Goal: Check status

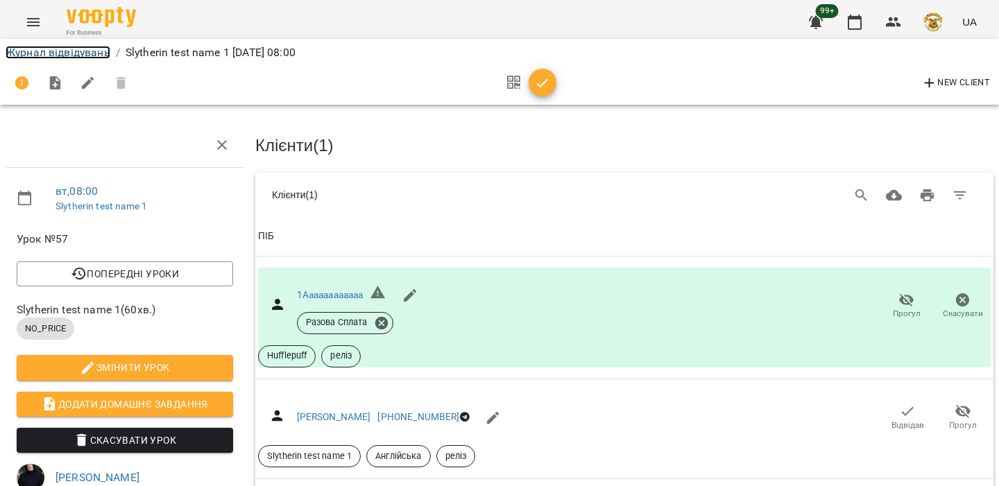
click at [87, 56] on link "Журнал відвідувань" at bounding box center [58, 52] width 105 height 13
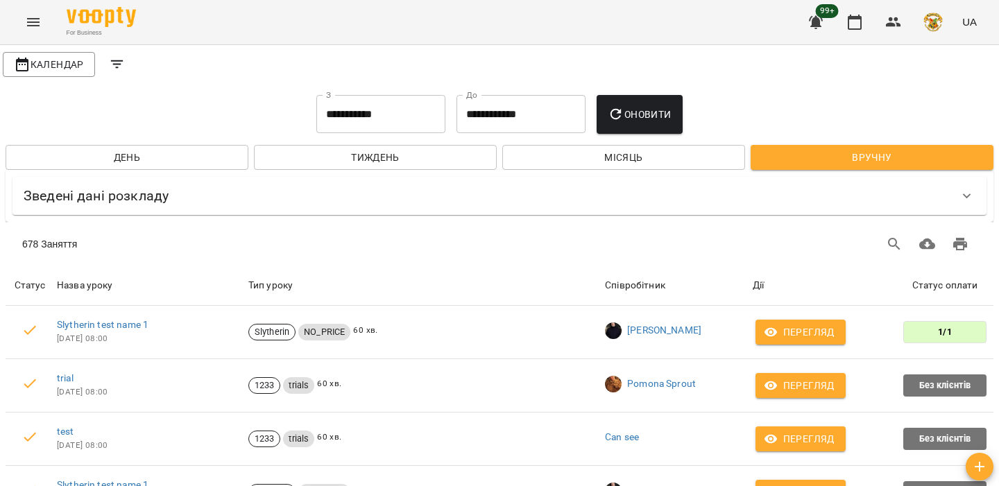
scroll to position [37, 0]
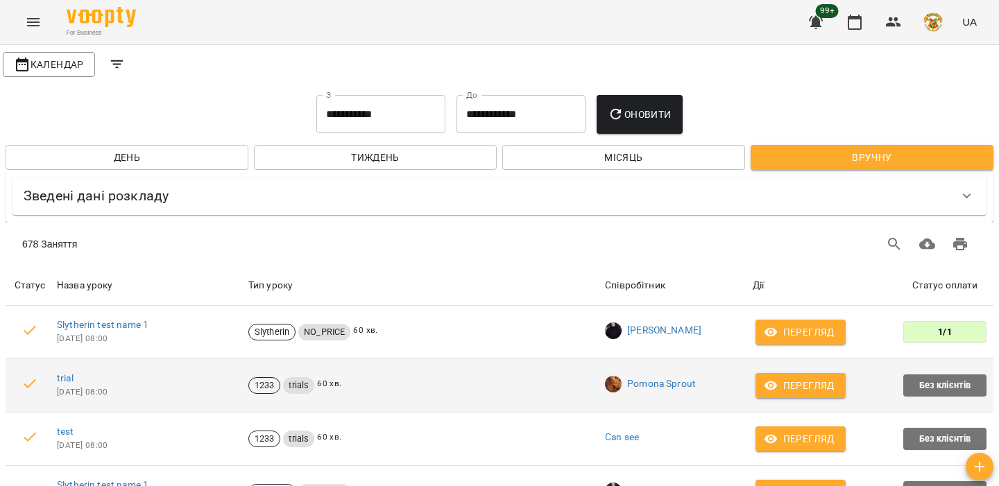
click at [775, 381] on icon "button" at bounding box center [769, 385] width 12 height 9
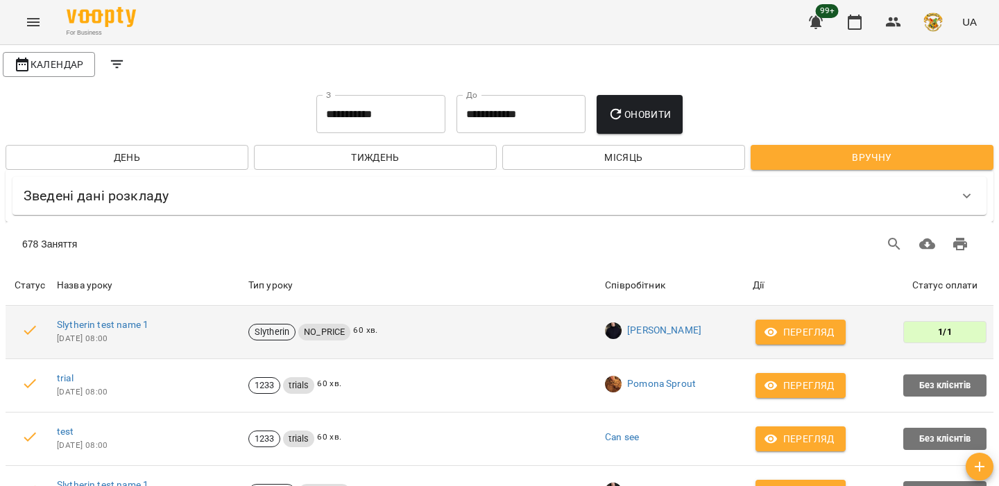
click at [785, 324] on span "Перегляд" at bounding box center [800, 332] width 68 height 17
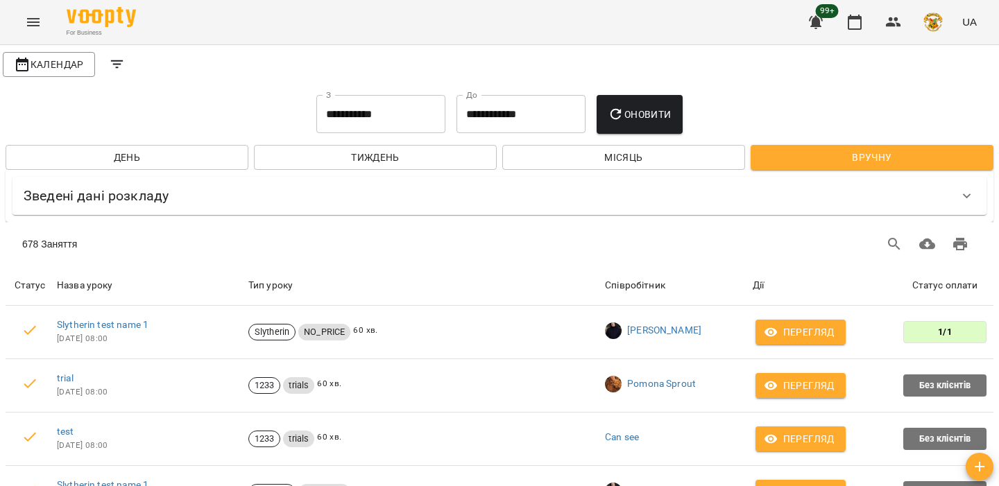
scroll to position [0, 0]
click at [115, 57] on icon "Filters" at bounding box center [117, 64] width 17 height 17
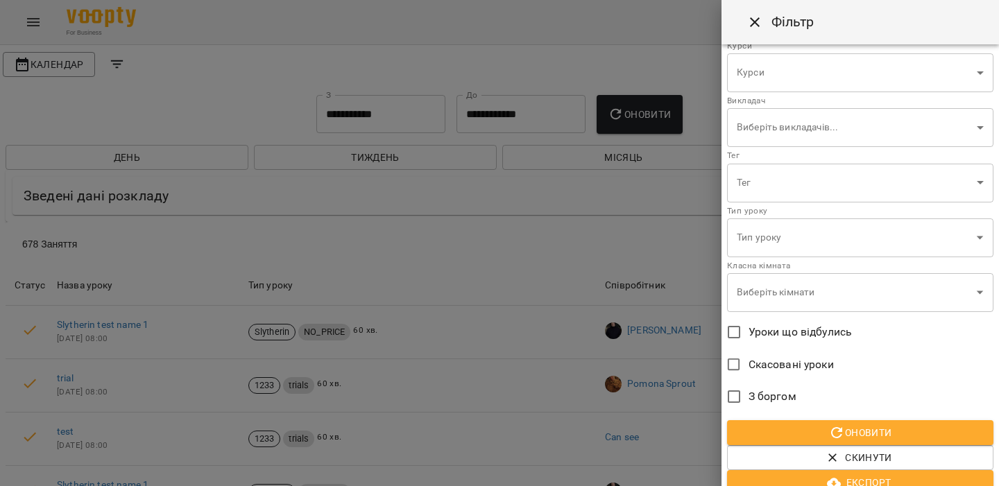
scroll to position [35, 0]
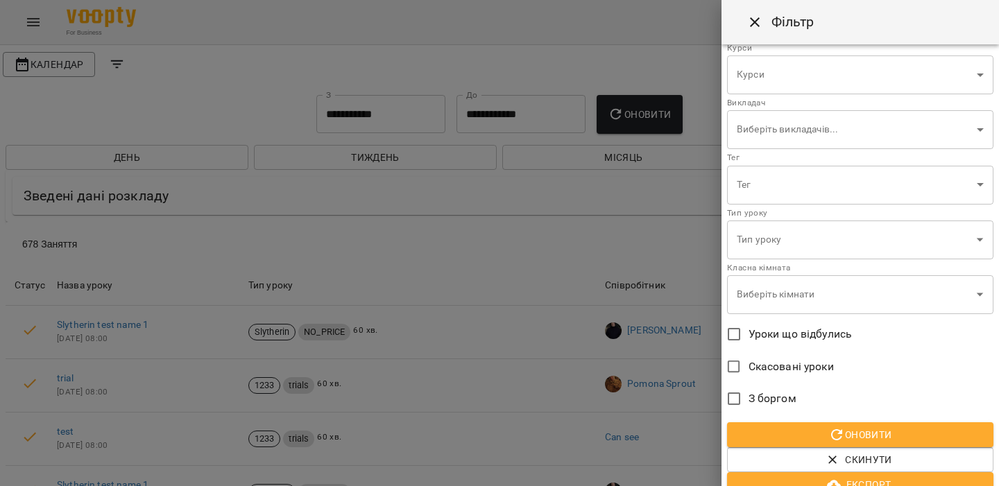
click at [796, 436] on span "Оновити" at bounding box center [860, 434] width 244 height 17
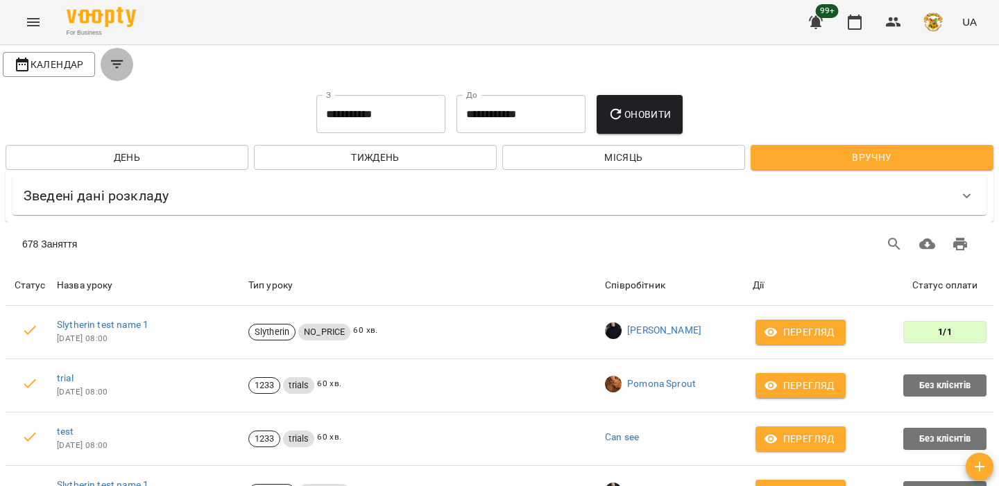
click at [124, 64] on button "Filters" at bounding box center [117, 64] width 33 height 33
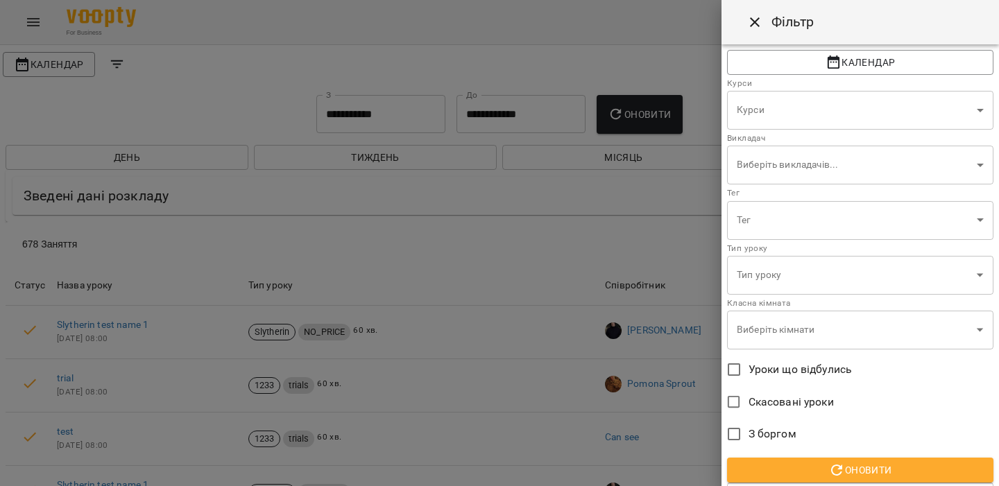
scroll to position [52, 0]
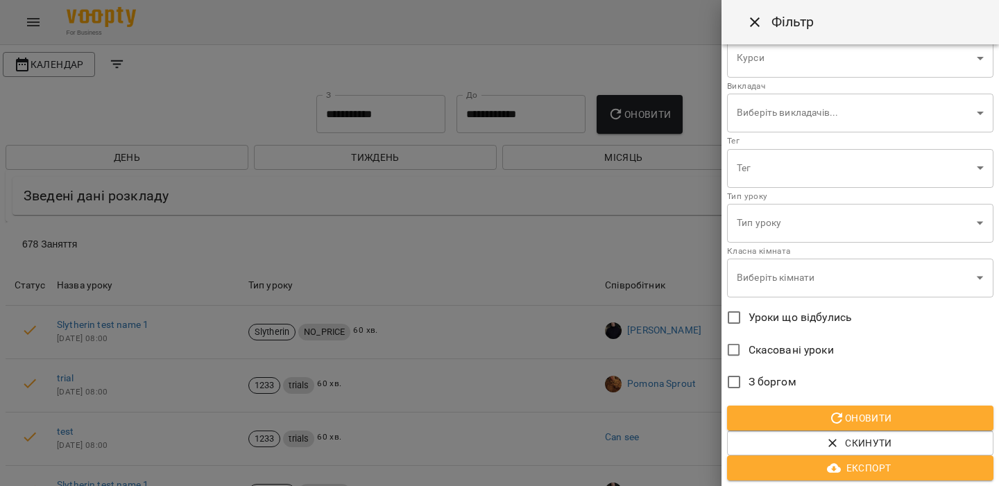
click at [772, 379] on span "З боргом" at bounding box center [772, 382] width 48 height 17
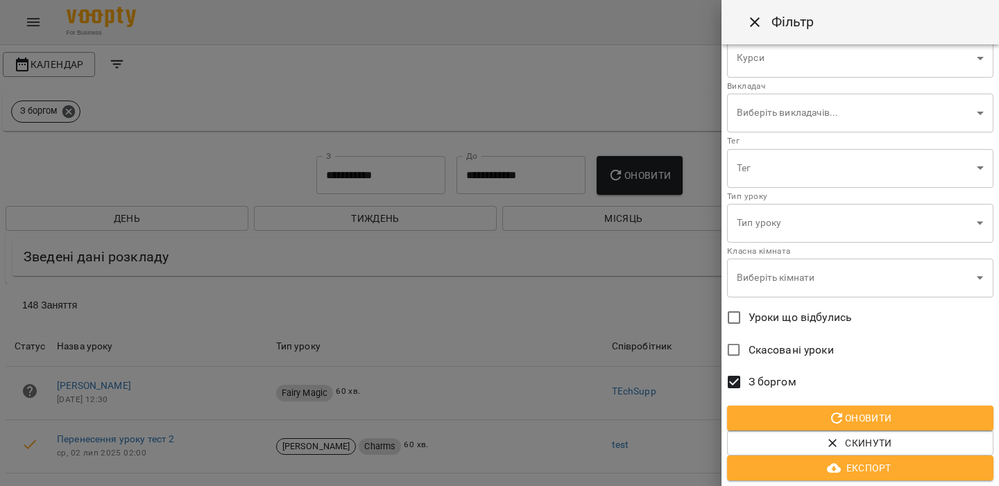
click at [767, 382] on span "З боргом" at bounding box center [772, 382] width 48 height 17
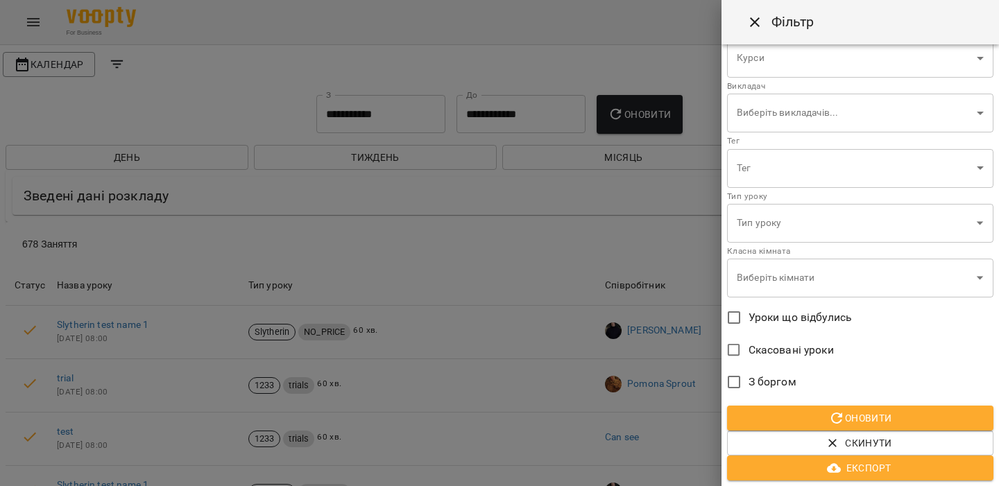
click at [822, 413] on span "Оновити" at bounding box center [860, 418] width 244 height 17
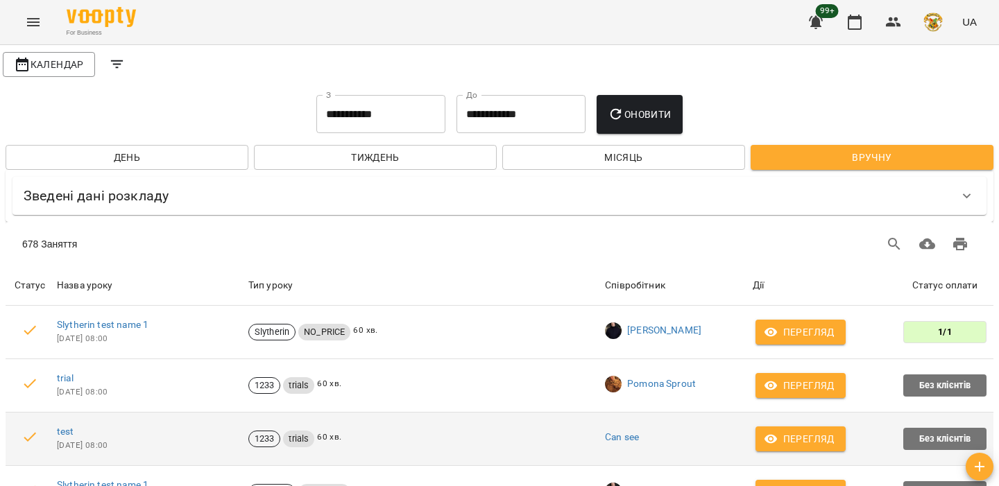
scroll to position [2202, 0]
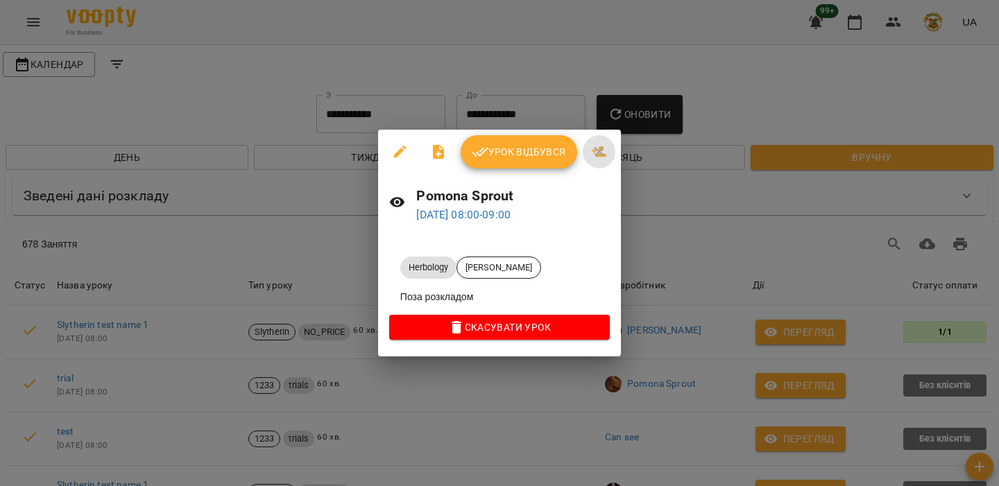
click at [598, 149] on icon "button" at bounding box center [599, 152] width 17 height 17
